Goal: Transaction & Acquisition: Subscribe to service/newsletter

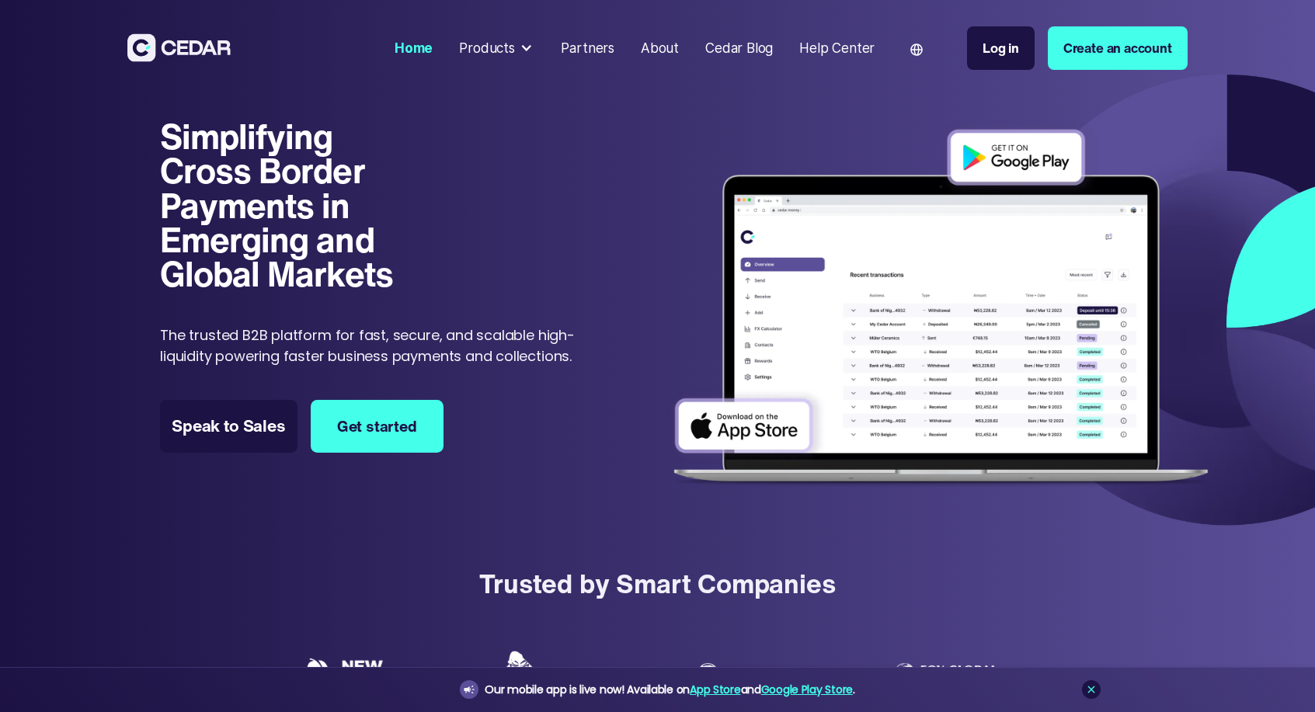
type input "******"
click at [496, 50] on div "Products" at bounding box center [487, 48] width 56 height 20
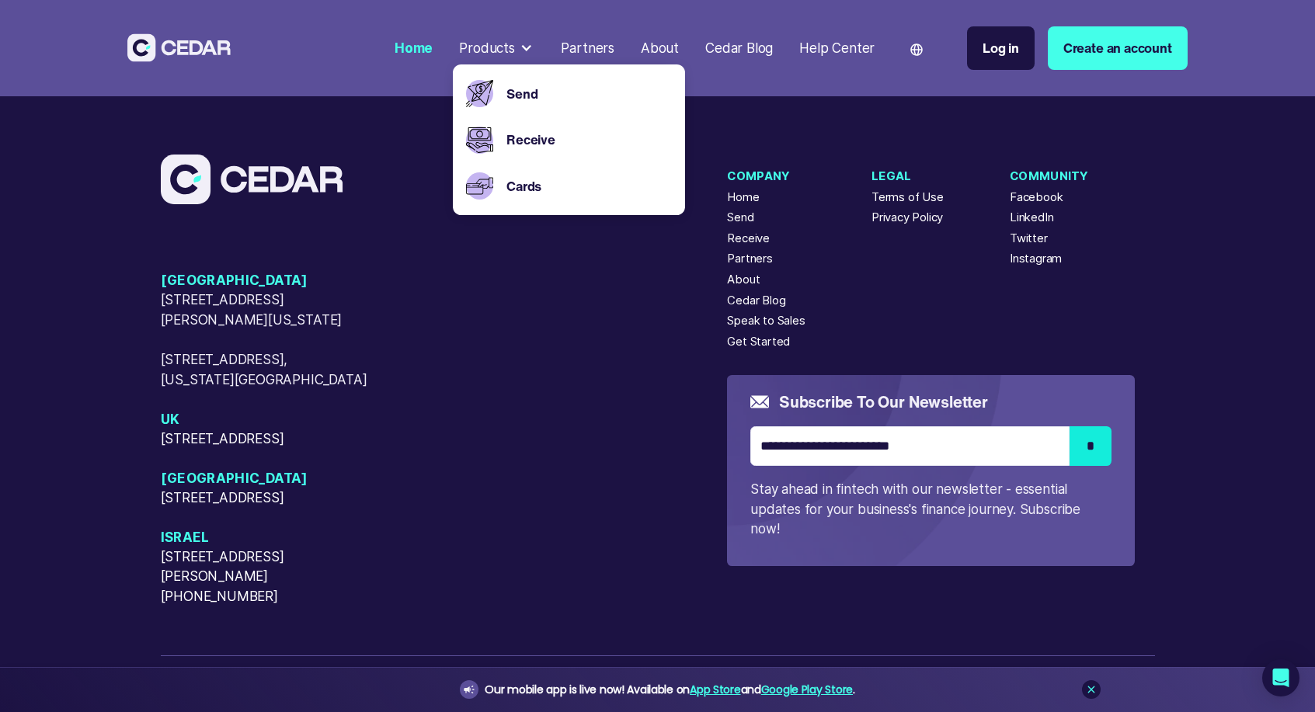
scroll to position [6951, 0]
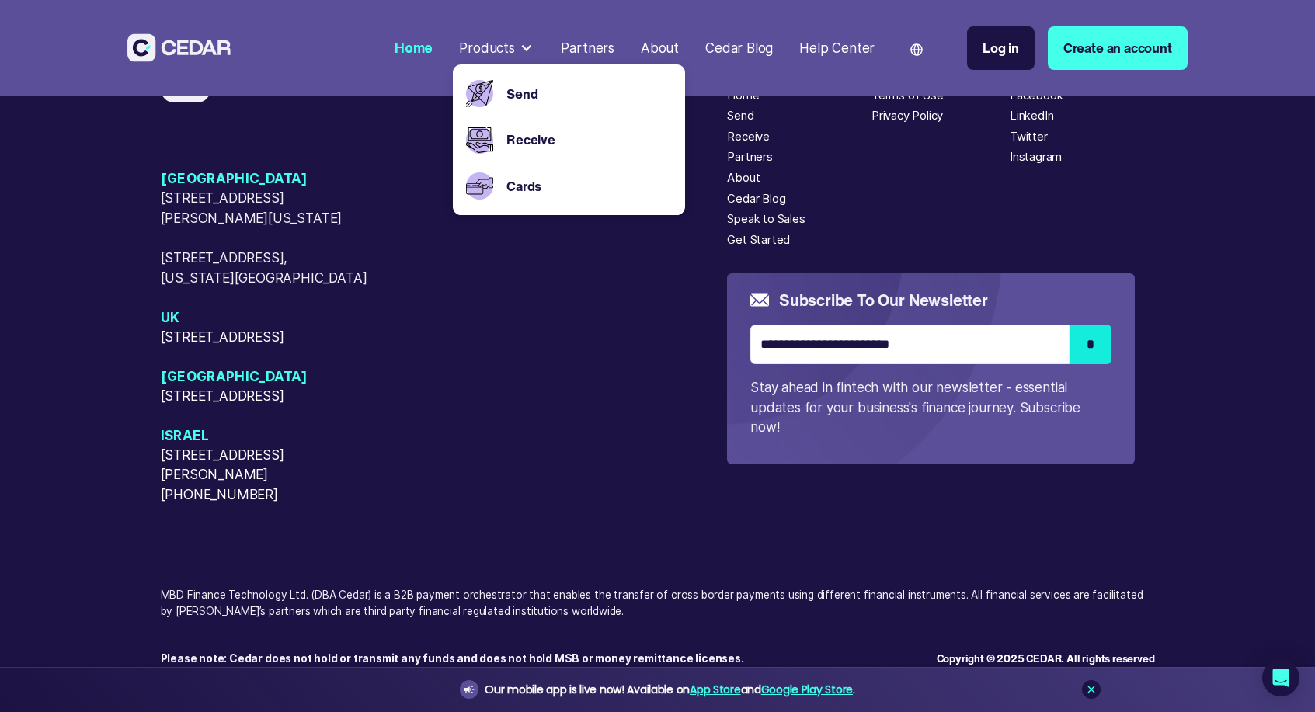
click at [746, 186] on div "About" at bounding box center [743, 177] width 33 height 17
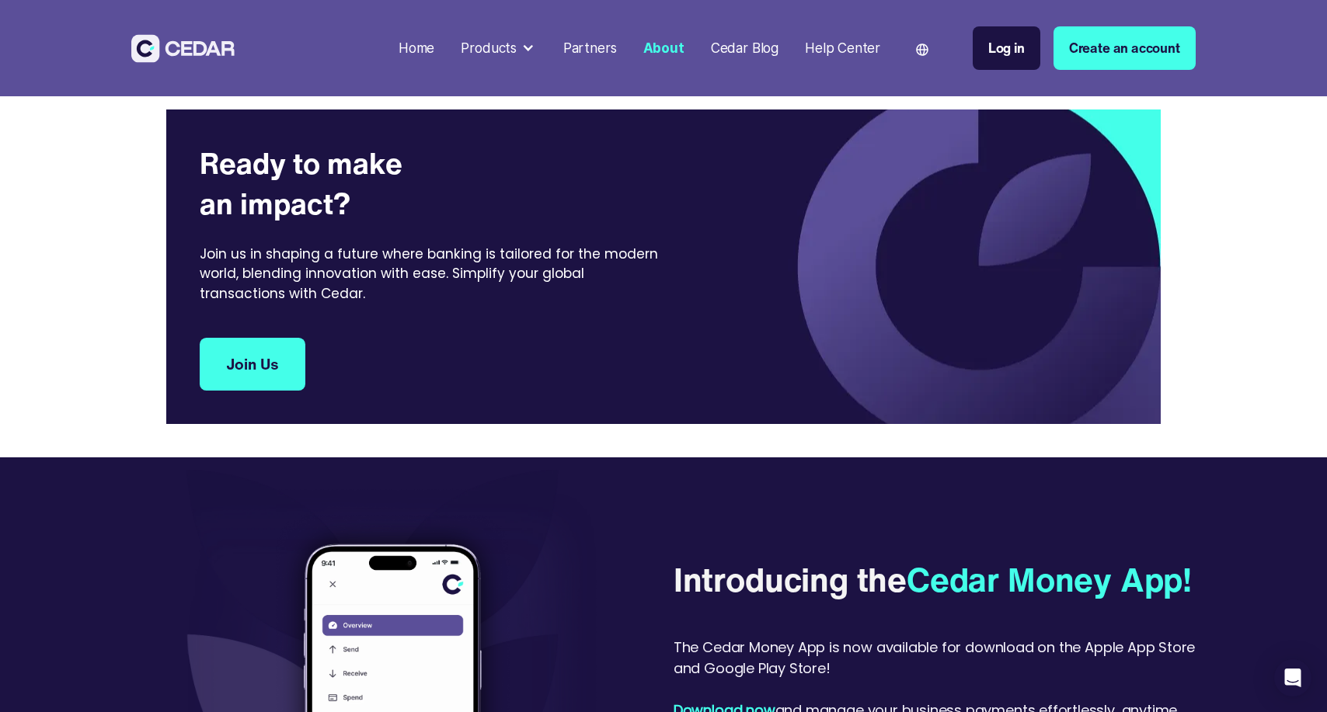
scroll to position [2919, 0]
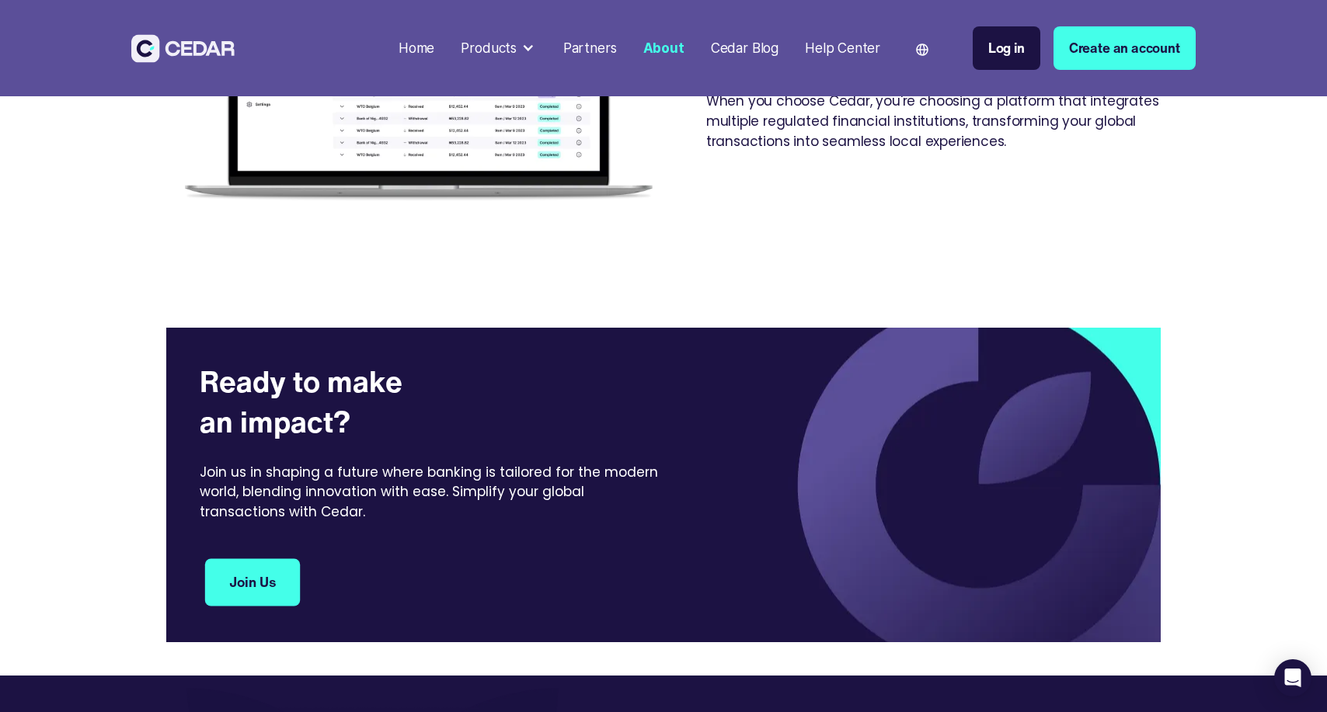
click at [219, 564] on link "Join Us" at bounding box center [253, 583] width 96 height 48
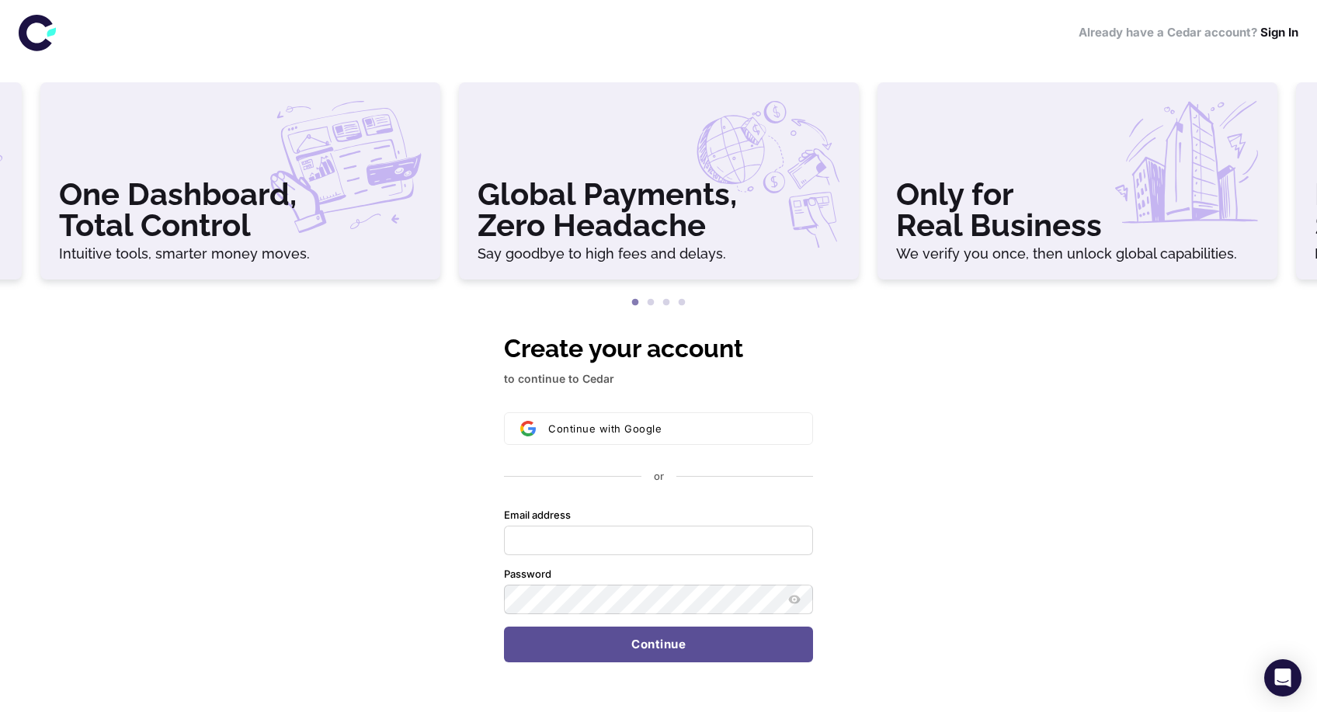
scroll to position [2, 0]
